Goal: Check status

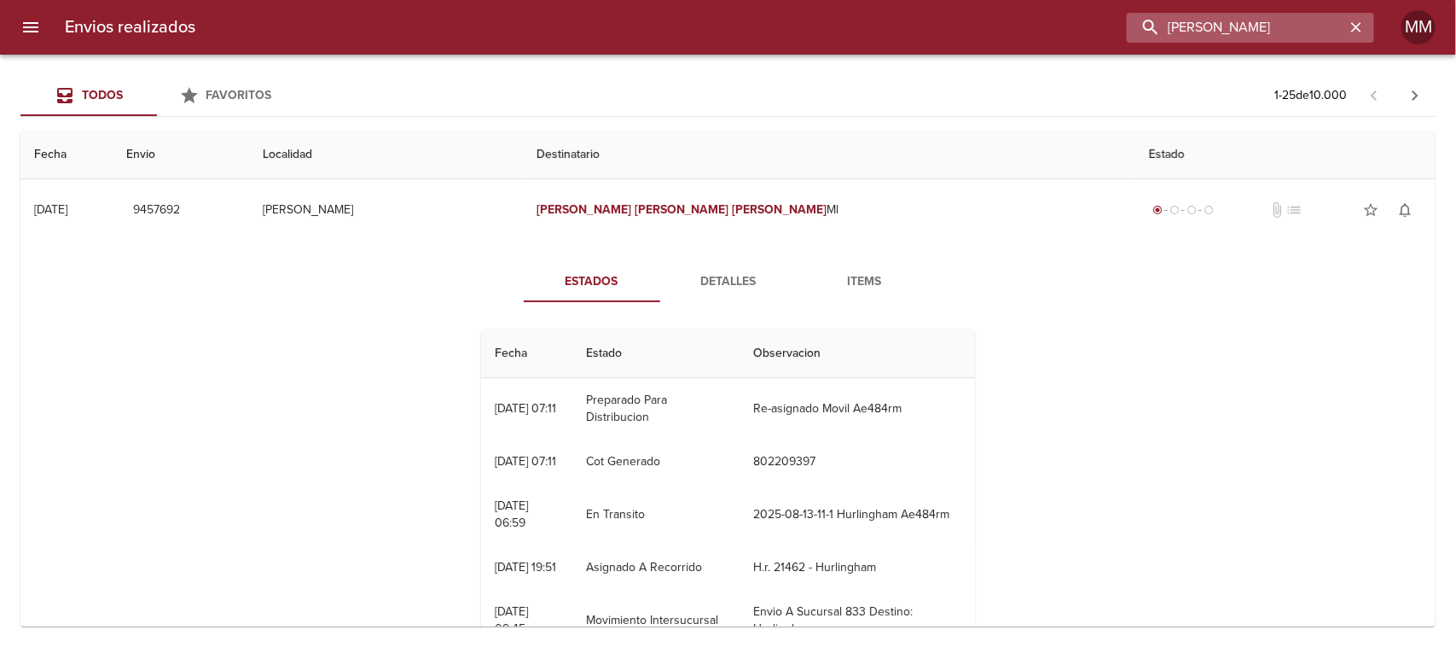
click at [1279, 28] on input "[PERSON_NAME]" at bounding box center [1236, 28] width 218 height 30
paste input "[PERSON_NAME] [PERSON_NAME] SANTA [PERSON_NAME]"
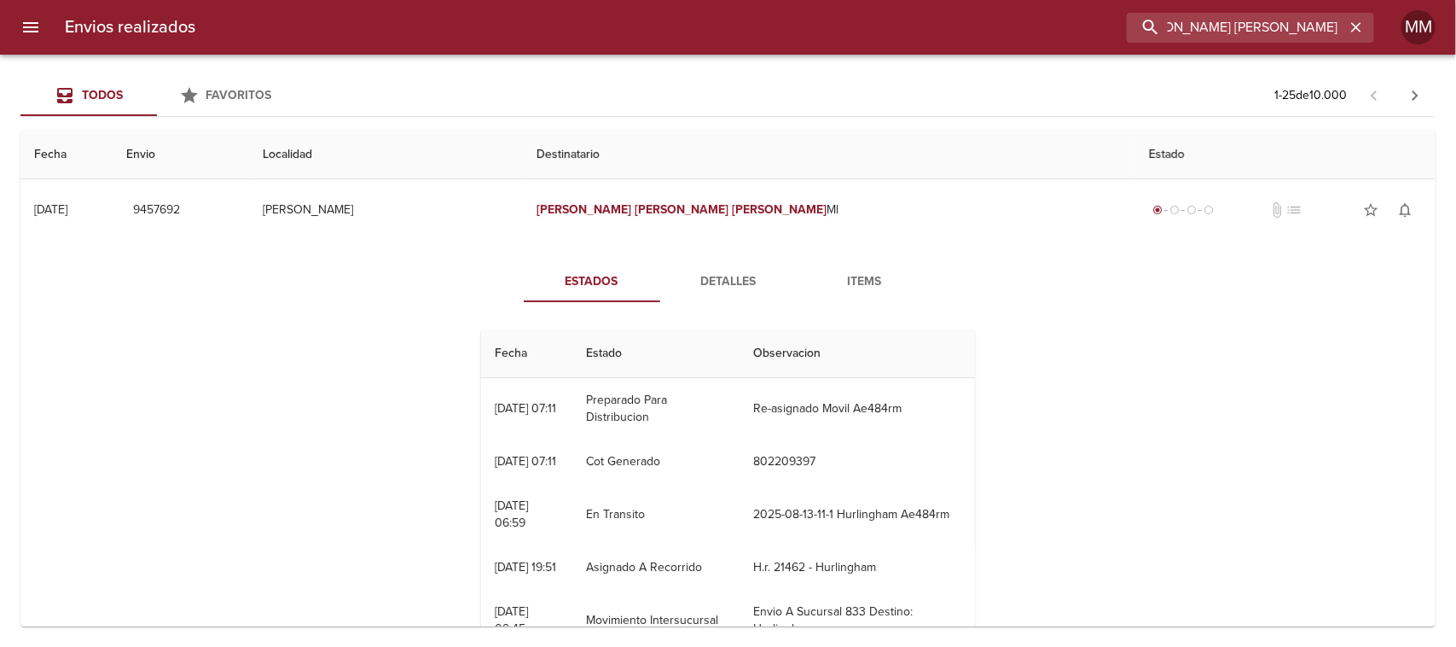
type input "[PERSON_NAME] [PERSON_NAME] SANTA [PERSON_NAME]"
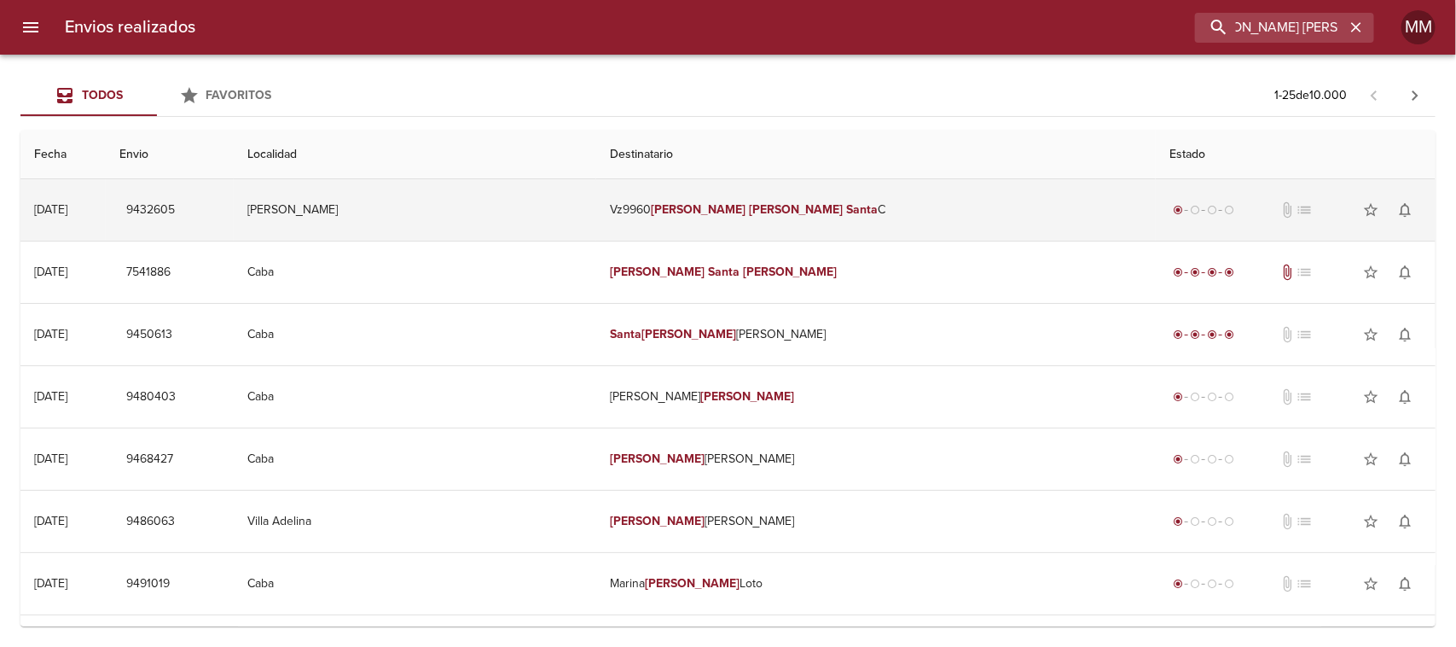
scroll to position [0, 0]
click at [596, 218] on td "[PERSON_NAME]" at bounding box center [415, 209] width 363 height 61
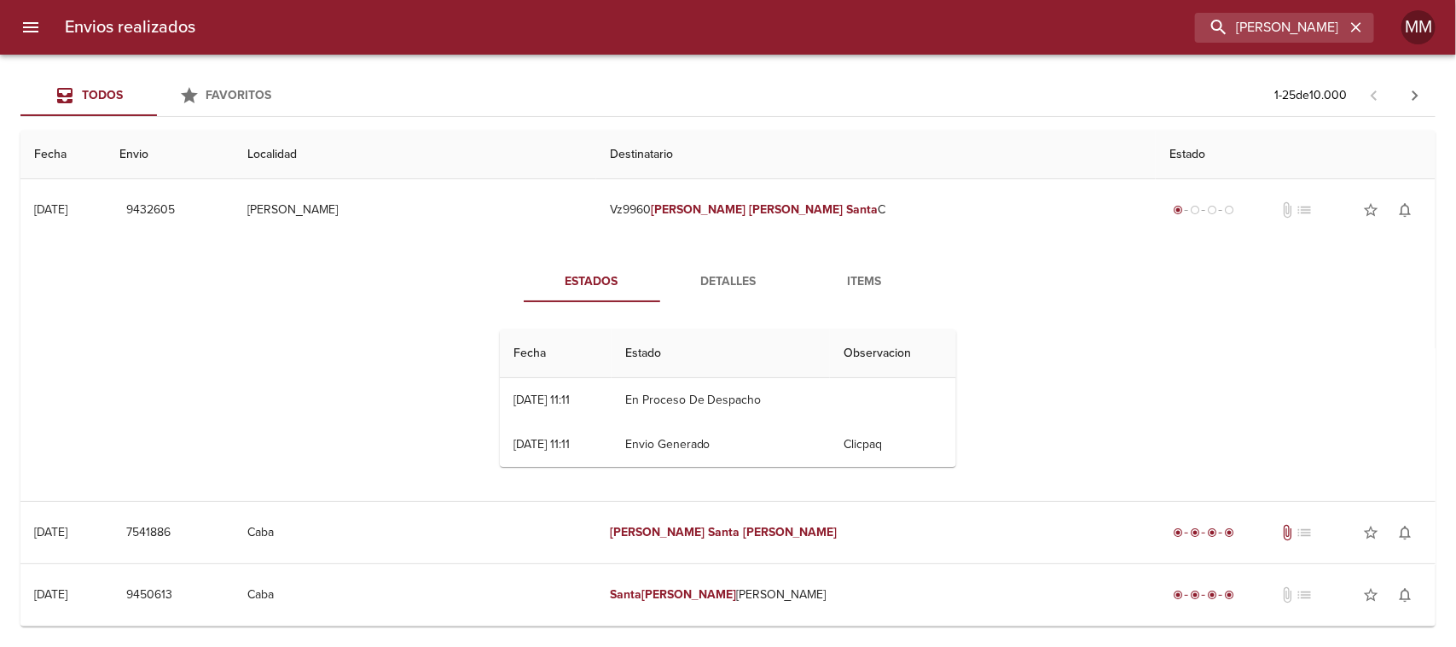
click at [695, 266] on button "Detalles" at bounding box center [728, 281] width 136 height 41
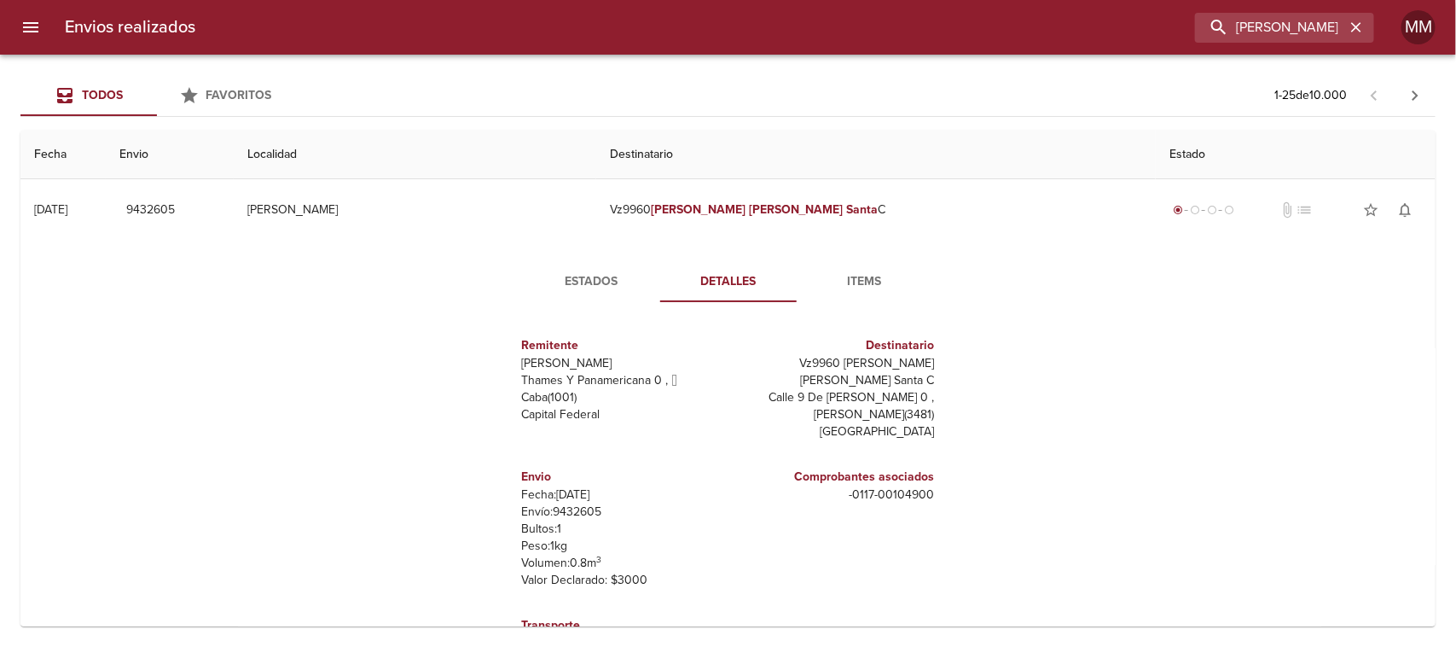
click at [551, 503] on p "Envío: 9432605" at bounding box center [622, 511] width 200 height 17
copy p "9432605"
click at [586, 282] on span "Estados" at bounding box center [592, 281] width 116 height 21
